Goal: Task Accomplishment & Management: Use online tool/utility

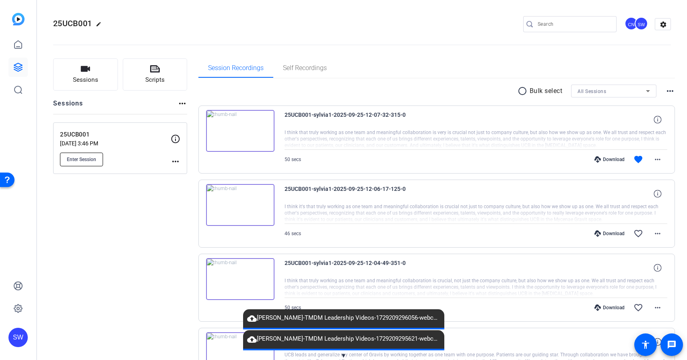
click at [88, 156] on span "Enter Session" at bounding box center [81, 159] width 29 height 6
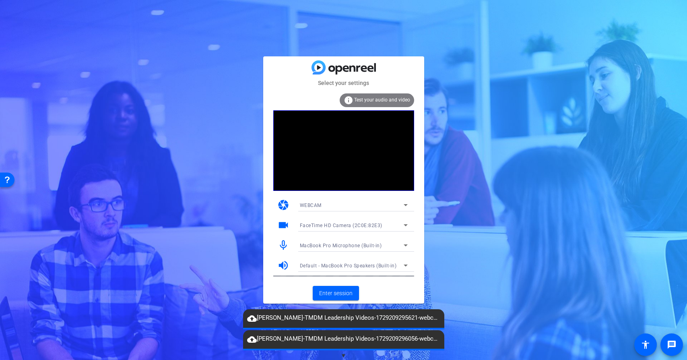
drag, startPoint x: 344, startPoint y: 353, endPoint x: 351, endPoint y: 332, distance: 22.5
click at [344, 352] on span "▼" at bounding box center [343, 355] width 6 height 7
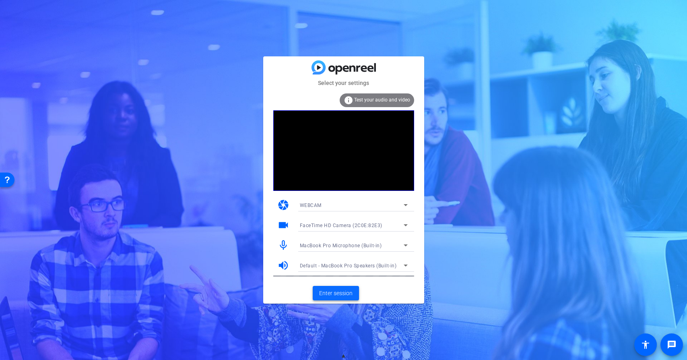
click at [343, 296] on span "Enter session" at bounding box center [335, 293] width 33 height 8
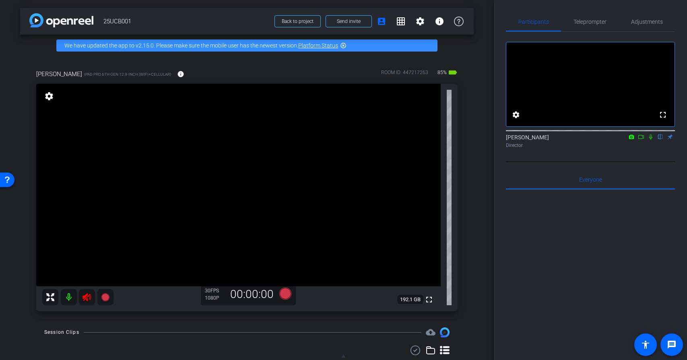
click at [87, 298] on icon at bounding box center [86, 297] width 8 height 8
click at [87, 299] on icon at bounding box center [87, 297] width 10 height 10
click at [646, 19] on span "Adjustments" at bounding box center [647, 22] width 32 height 6
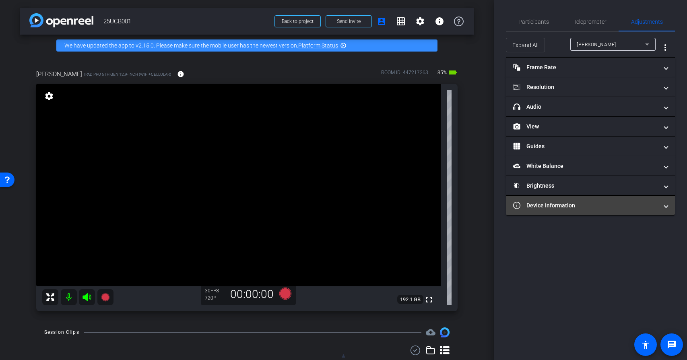
click at [571, 206] on mat-panel-title "Device Information" at bounding box center [585, 205] width 145 height 8
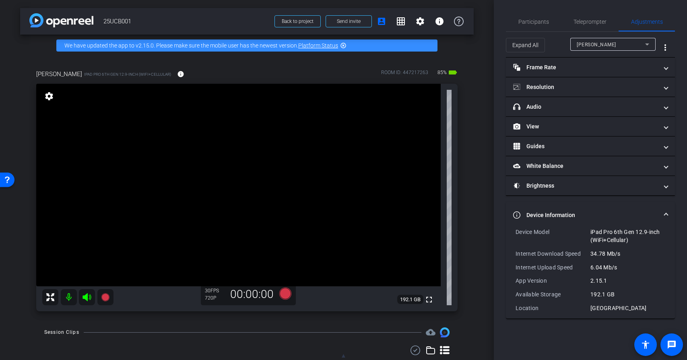
scroll to position [2, 0]
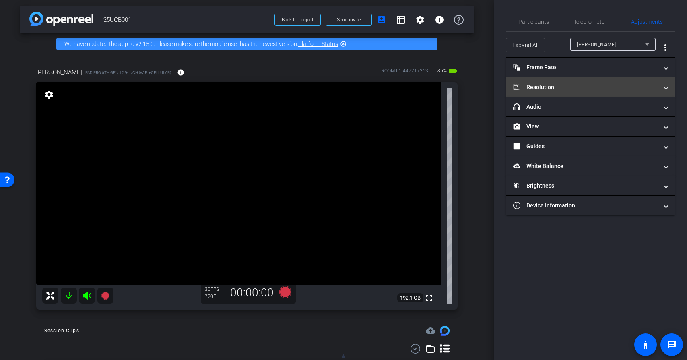
click at [550, 89] on mat-panel-title "Resolution" at bounding box center [585, 87] width 145 height 8
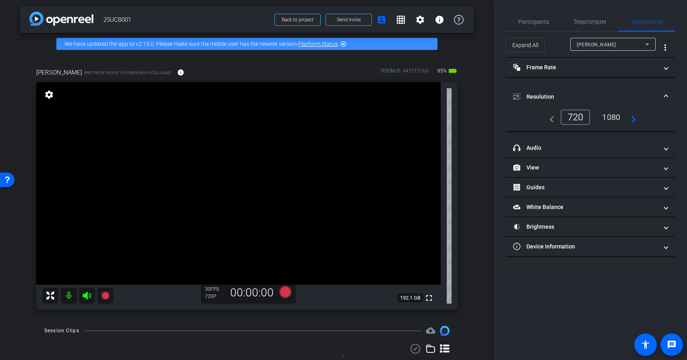
click at [617, 117] on div "1080" at bounding box center [611, 117] width 30 height 14
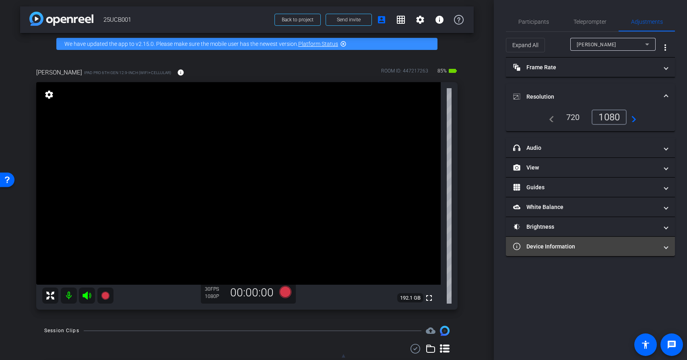
click at [563, 248] on mat-panel-title "Device Information" at bounding box center [585, 246] width 145 height 8
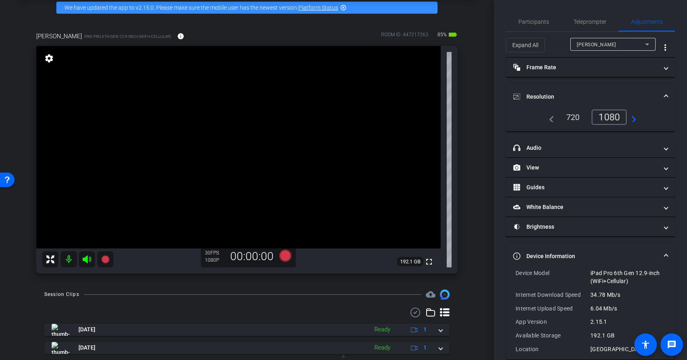
scroll to position [35, 0]
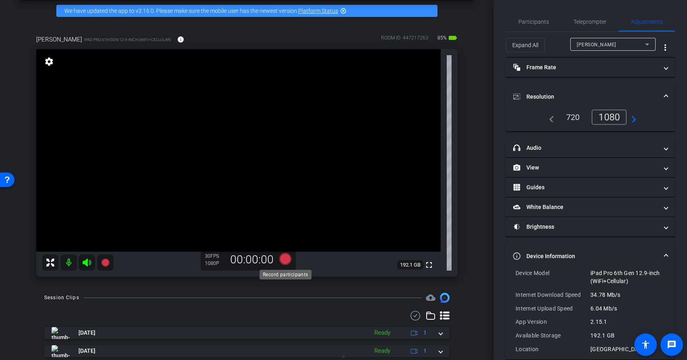
click at [286, 263] on icon at bounding box center [285, 259] width 12 height 12
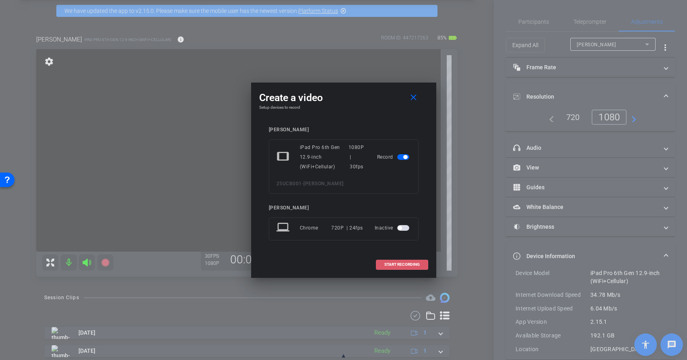
click at [395, 266] on span "START RECORDING" at bounding box center [401, 264] width 35 height 4
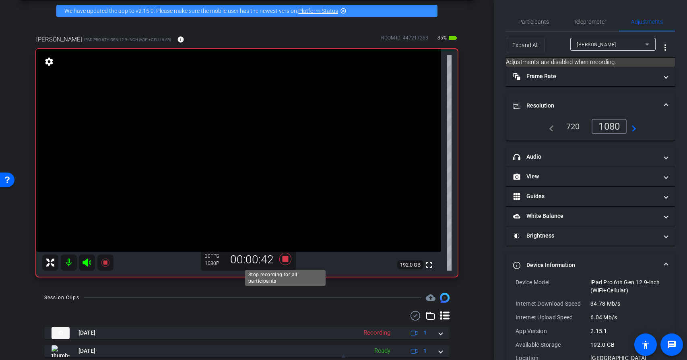
click at [286, 262] on icon at bounding box center [285, 258] width 19 height 14
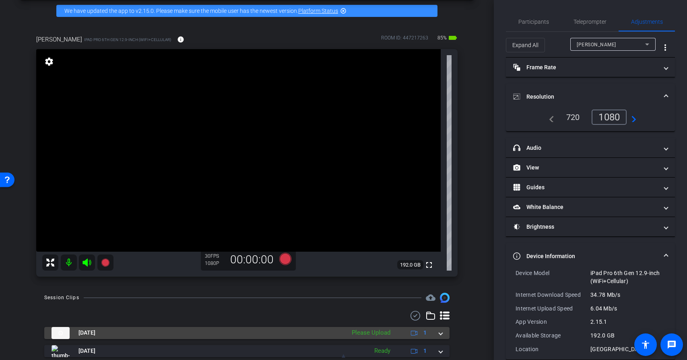
click at [443, 334] on mat-expansion-panel-header "[DATE] Please Upload 1" at bounding box center [246, 333] width 405 height 12
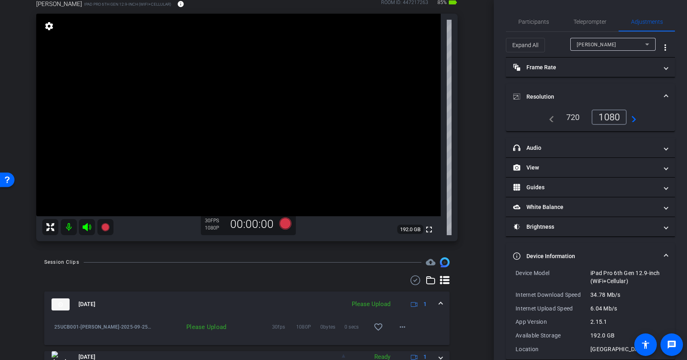
scroll to position [77, 0]
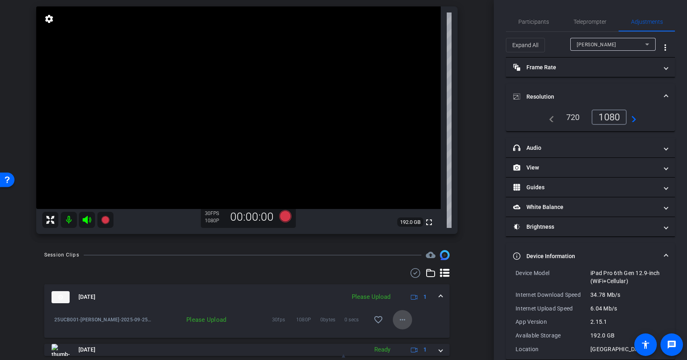
click at [405, 322] on mat-icon "more_horiz" at bounding box center [403, 320] width 10 height 10
click at [420, 305] on span "Delete clip" at bounding box center [415, 303] width 32 height 10
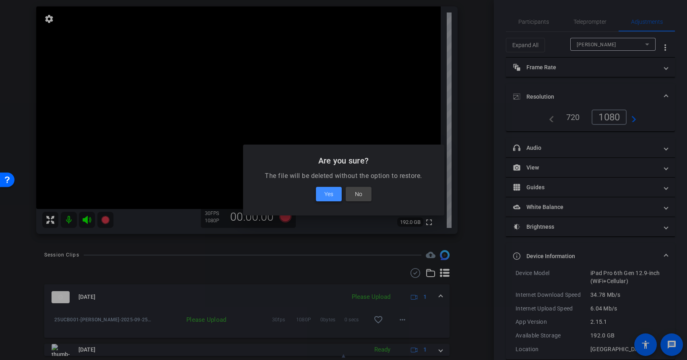
click at [332, 197] on span "Yes" at bounding box center [328, 194] width 9 height 10
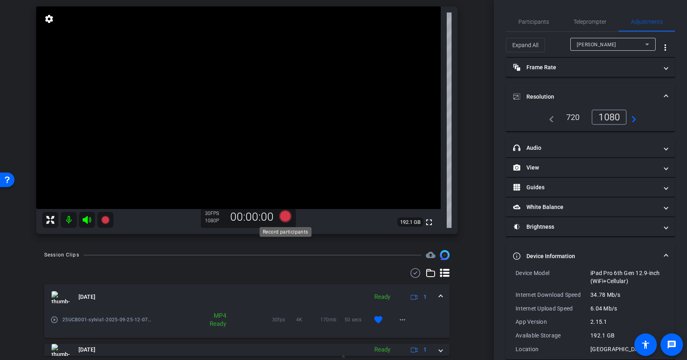
click at [287, 219] on icon at bounding box center [285, 216] width 12 height 12
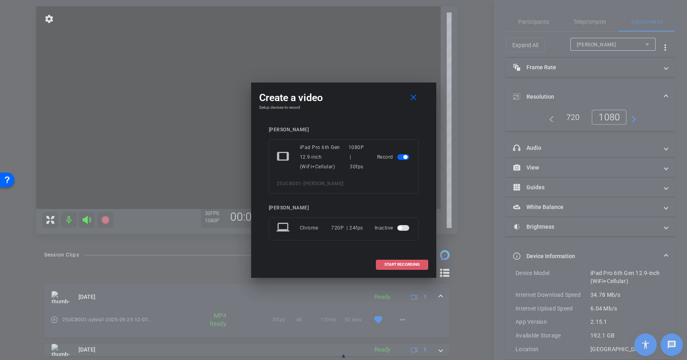
click at [405, 266] on span "START RECORDING" at bounding box center [401, 264] width 35 height 4
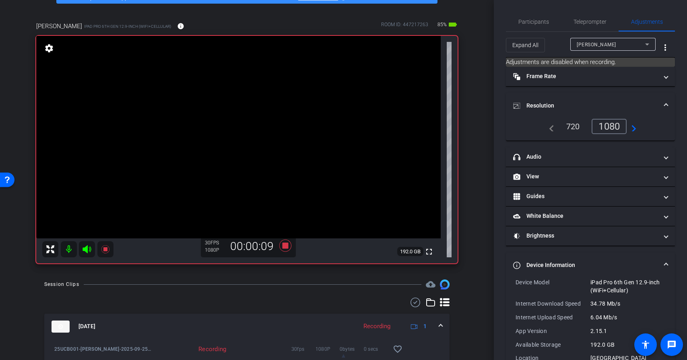
scroll to position [49, 0]
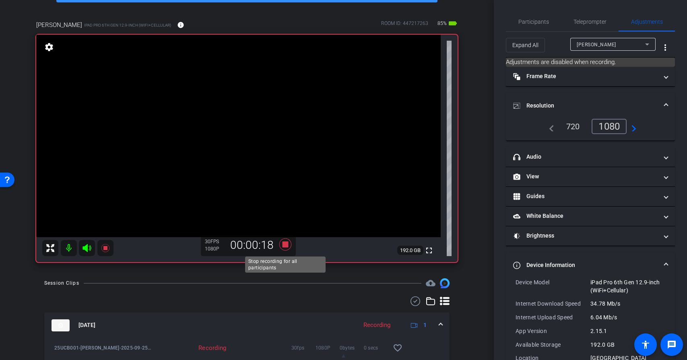
click at [287, 243] on icon at bounding box center [285, 244] width 12 height 12
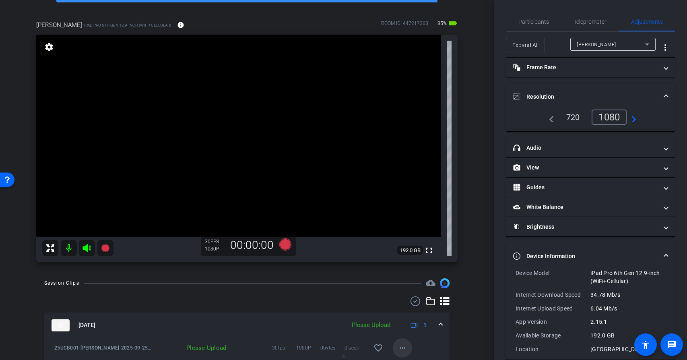
click at [406, 349] on mat-icon "more_horiz" at bounding box center [403, 348] width 10 height 10
click at [416, 331] on span "Delete clip" at bounding box center [415, 331] width 32 height 10
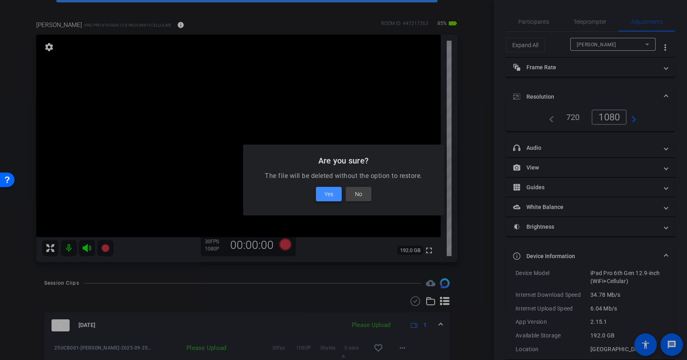
click at [332, 194] on span "Yes" at bounding box center [328, 194] width 9 height 10
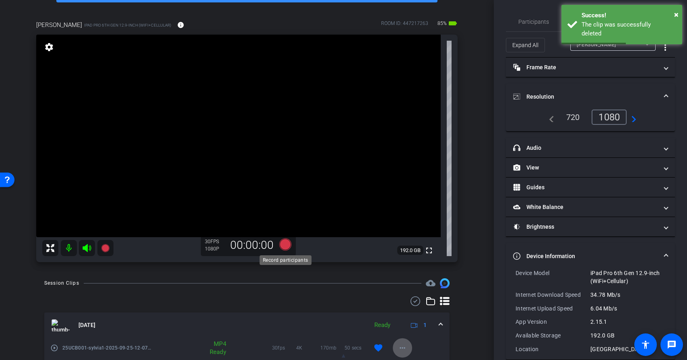
click at [285, 247] on icon at bounding box center [285, 244] width 12 height 12
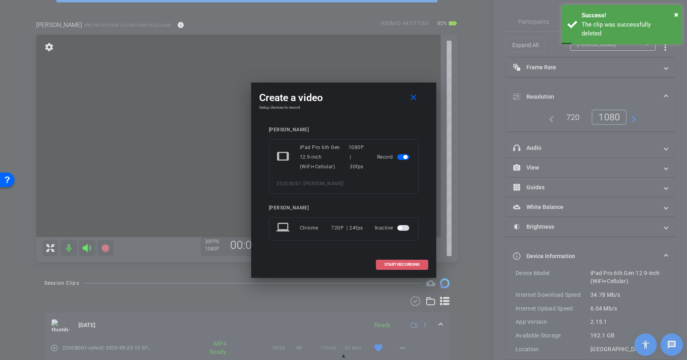
click at [413, 263] on span "START RECORDING" at bounding box center [401, 264] width 35 height 4
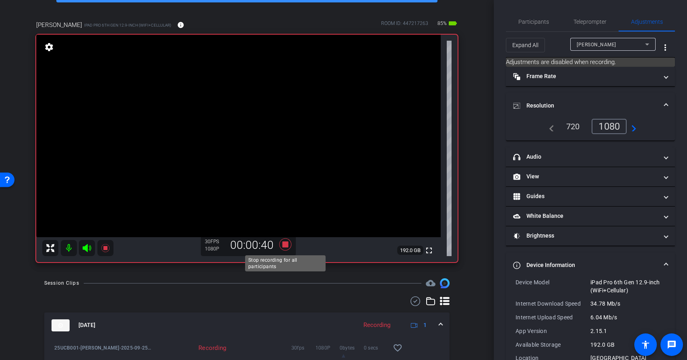
click at [285, 246] on icon at bounding box center [285, 244] width 12 height 12
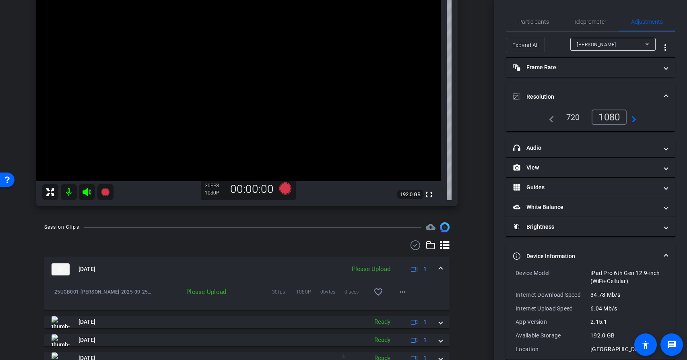
scroll to position [108, 0]
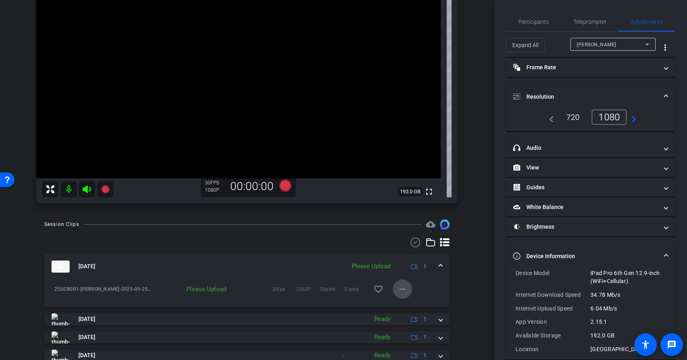
click at [405, 290] on mat-icon "more_horiz" at bounding box center [403, 289] width 10 height 10
click at [410, 308] on span "Upload" at bounding box center [415, 306] width 32 height 10
click at [664, 253] on span "Device Information" at bounding box center [588, 256] width 151 height 8
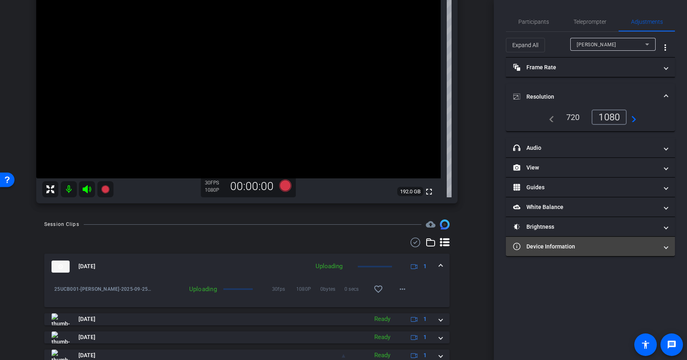
click at [666, 246] on span at bounding box center [665, 246] width 3 height 8
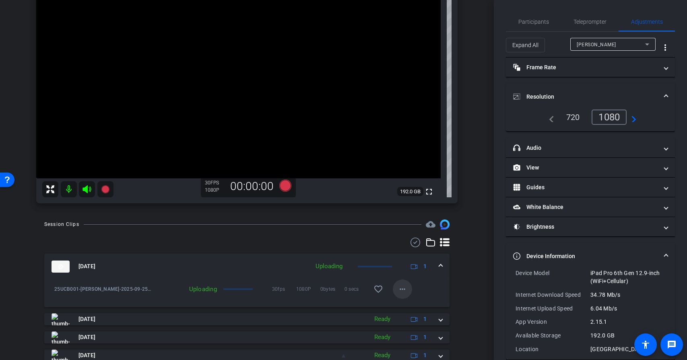
click at [402, 290] on mat-icon "more_horiz" at bounding box center [403, 289] width 10 height 10
click at [414, 285] on div at bounding box center [343, 180] width 687 height 360
click at [481, 274] on div "arrow_back 25UCB001 Back to project Send invite account_box grid_on settings in…" at bounding box center [247, 180] width 494 height 360
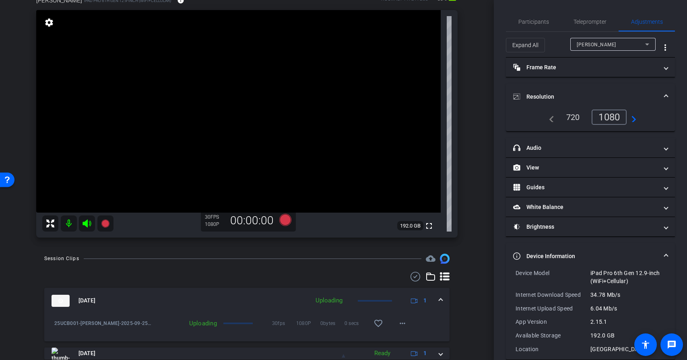
scroll to position [75, 0]
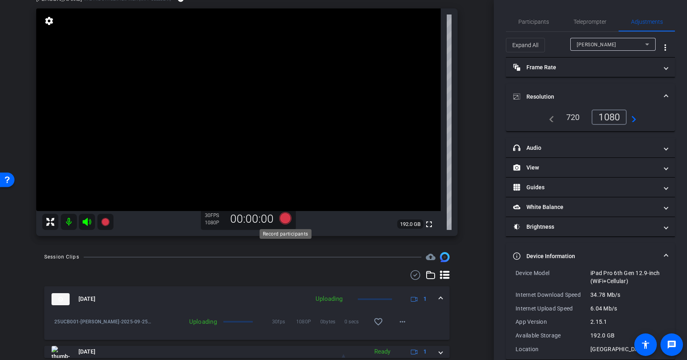
click at [285, 219] on icon at bounding box center [285, 218] width 12 height 12
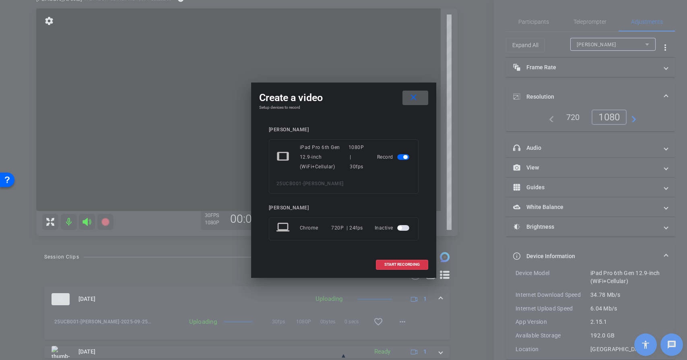
click at [412, 268] on span at bounding box center [402, 264] width 52 height 19
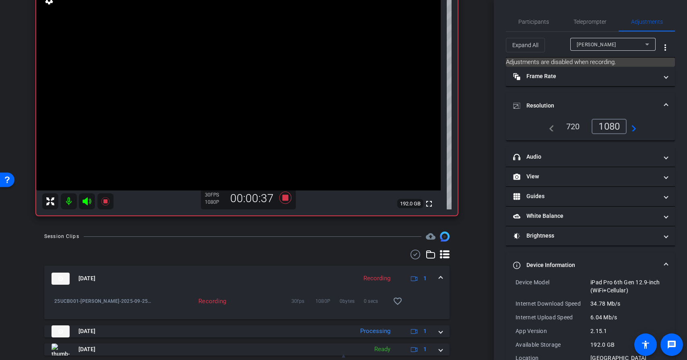
scroll to position [97, 0]
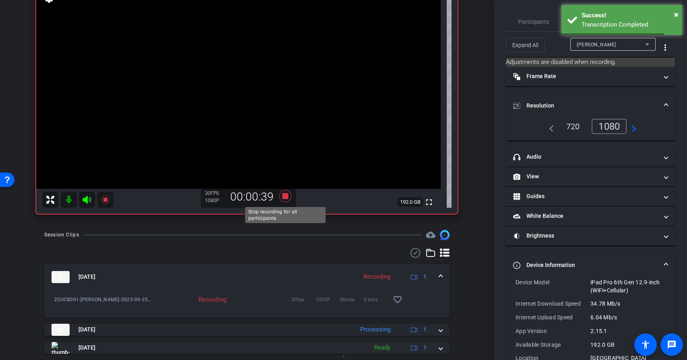
click at [284, 199] on icon at bounding box center [285, 196] width 12 height 12
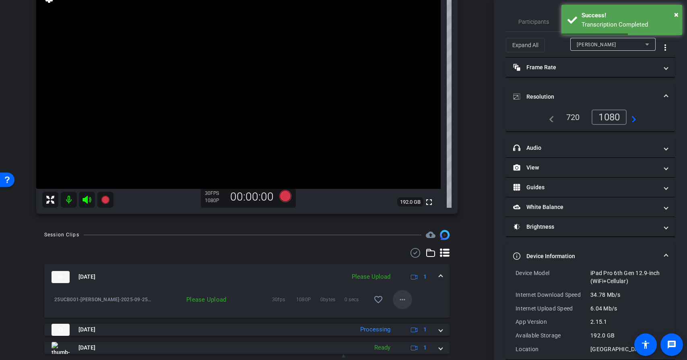
click at [405, 301] on mat-icon "more_horiz" at bounding box center [403, 300] width 10 height 10
click at [413, 317] on span "Upload" at bounding box center [415, 316] width 32 height 10
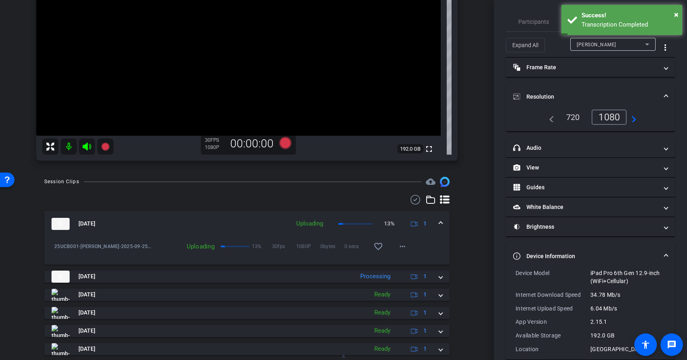
scroll to position [152, 0]
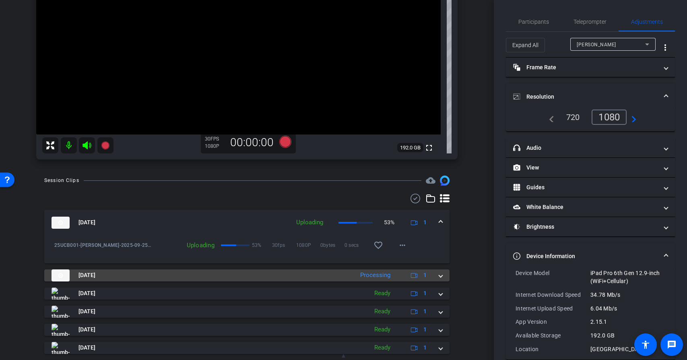
click at [441, 277] on span at bounding box center [440, 275] width 3 height 8
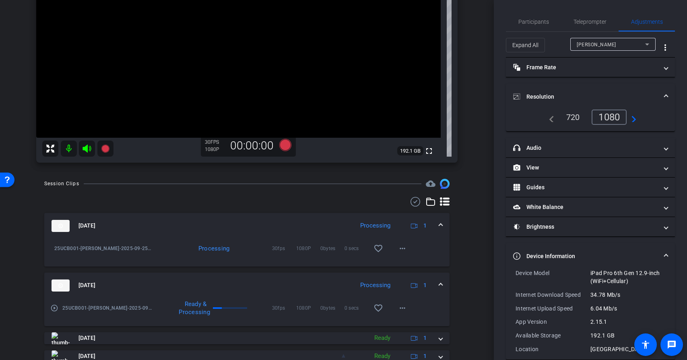
scroll to position [147, 0]
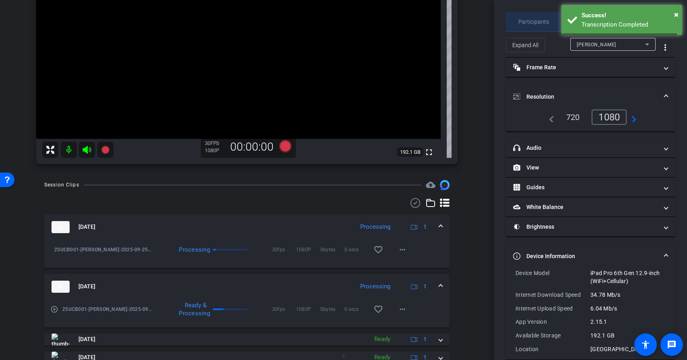
click at [542, 23] on span "Participants" at bounding box center [533, 22] width 31 height 6
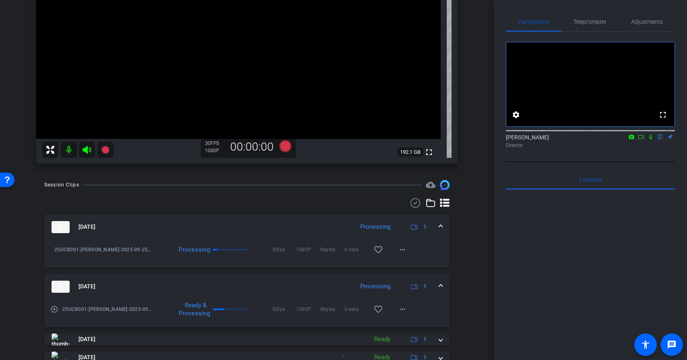
drag, startPoint x: 651, startPoint y: 147, endPoint x: 643, endPoint y: 150, distance: 8.9
click at [651, 140] on icon at bounding box center [650, 137] width 6 height 6
drag, startPoint x: 641, startPoint y: 147, endPoint x: 638, endPoint y: 149, distance: 4.4
click at [642, 140] on icon at bounding box center [641, 137] width 6 height 6
click at [56, 311] on mat-icon "play_circle_outline" at bounding box center [54, 309] width 8 height 8
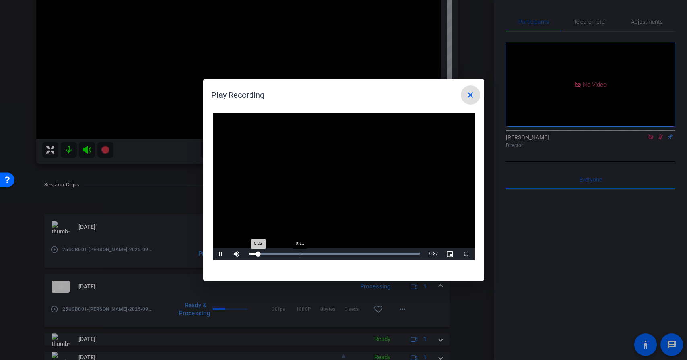
click at [302, 253] on div "Loaded : 100.00% 0:11 0:02" at bounding box center [334, 254] width 171 height 2
click at [349, 252] on div "Loaded : 100.00% 0:23 0:15" at bounding box center [334, 254] width 179 height 12
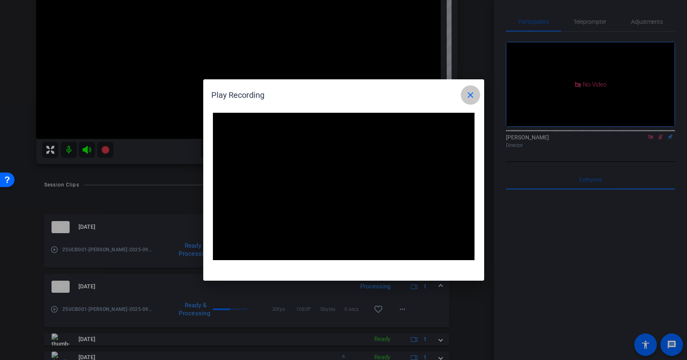
click at [470, 94] on mat-icon "close" at bounding box center [471, 95] width 10 height 10
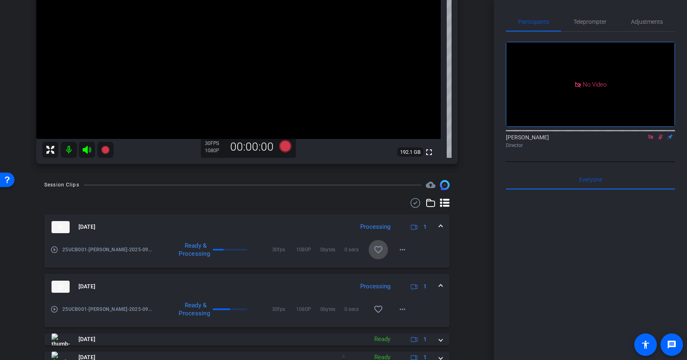
click at [379, 247] on mat-icon "favorite_border" at bounding box center [378, 250] width 10 height 10
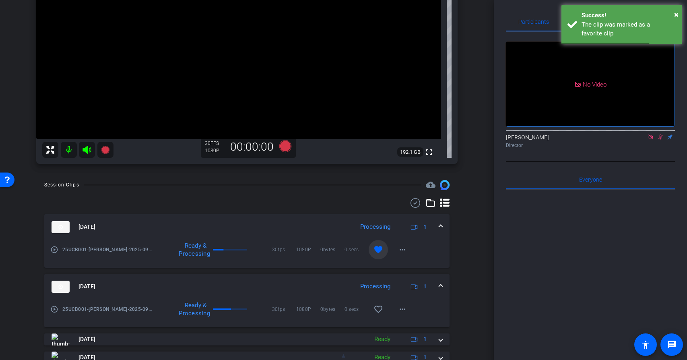
click at [660, 140] on icon at bounding box center [660, 136] width 4 height 5
click at [652, 139] on icon at bounding box center [650, 136] width 4 height 4
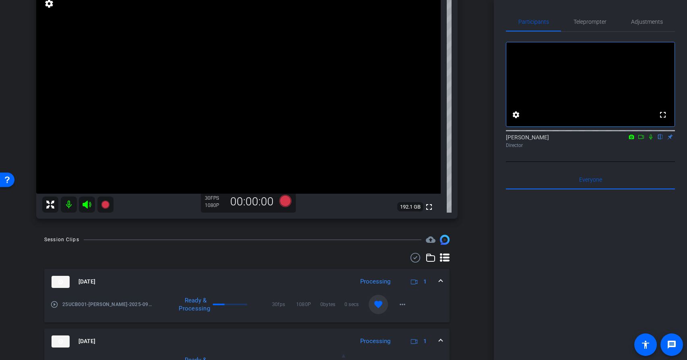
scroll to position [84, 0]
